Goal: Task Accomplishment & Management: Manage account settings

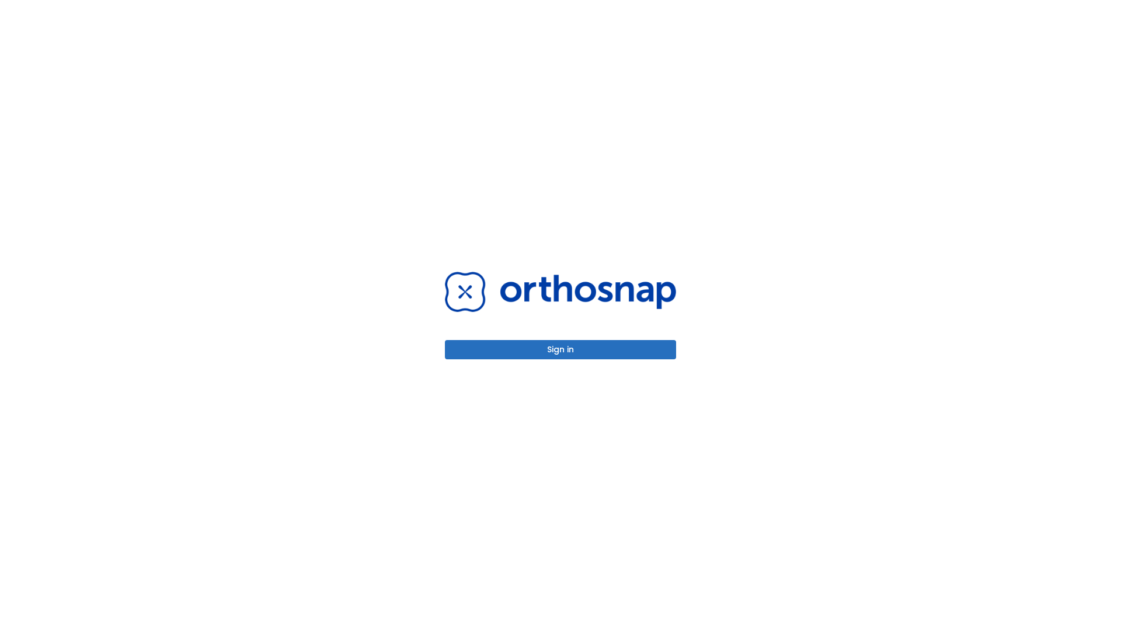
click at [560, 349] on button "Sign in" at bounding box center [560, 349] width 231 height 19
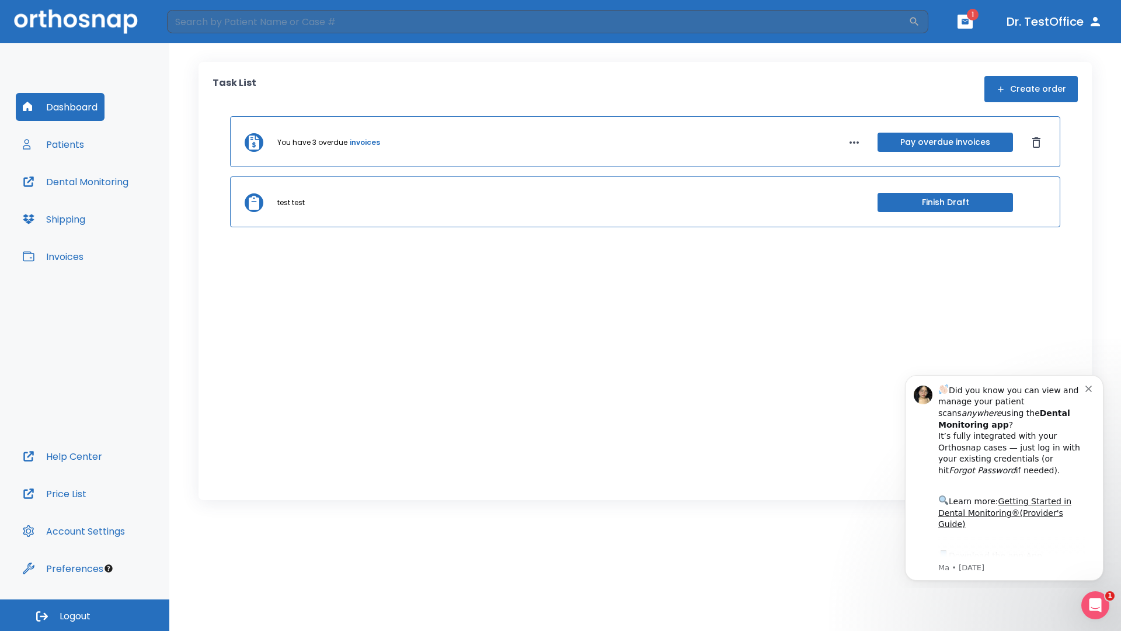
click at [85, 615] on span "Logout" at bounding box center [75, 616] width 31 height 13
